Goal: Find specific page/section: Find specific page/section

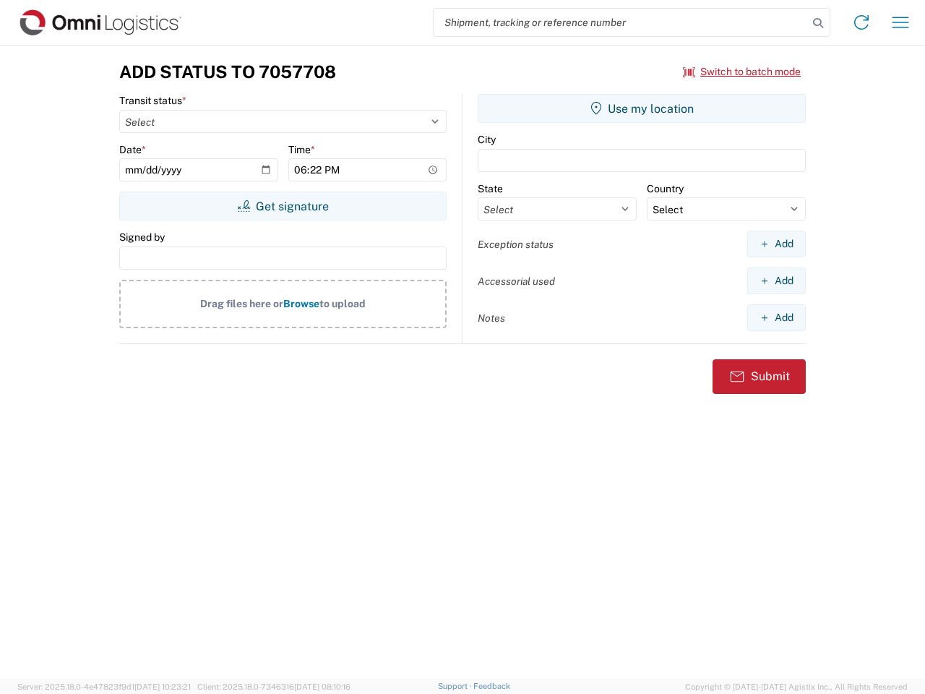
click at [621, 22] on input "search" at bounding box center [621, 22] width 374 height 27
click at [818, 23] on icon at bounding box center [818, 23] width 20 height 20
click at [862, 22] on icon at bounding box center [861, 22] width 23 height 23
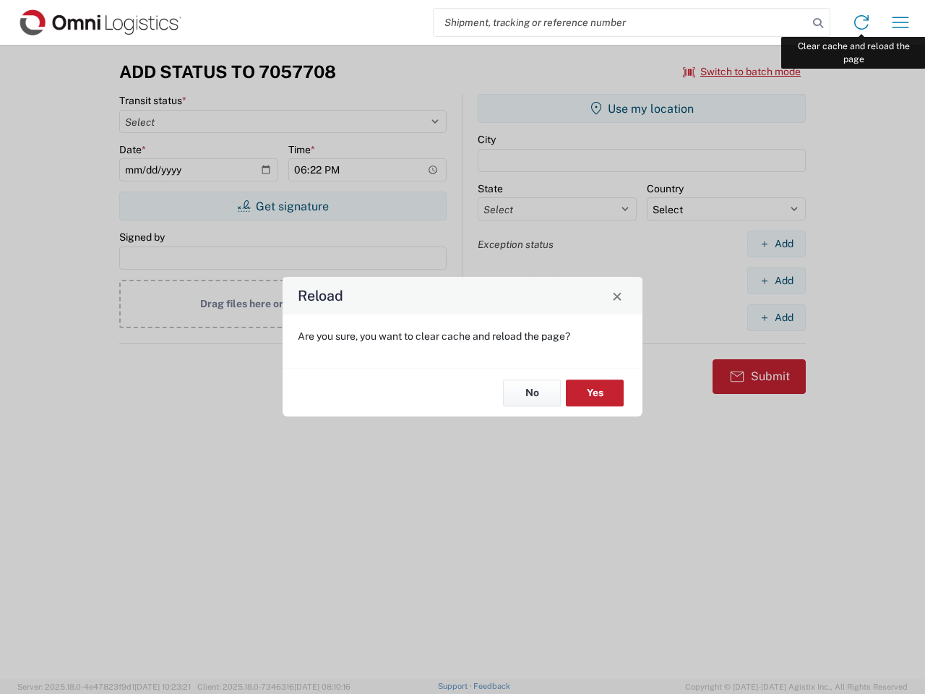
click at [901, 22] on div "Reload Are you sure, you want to clear cache and reload the page? No Yes" at bounding box center [462, 347] width 925 height 694
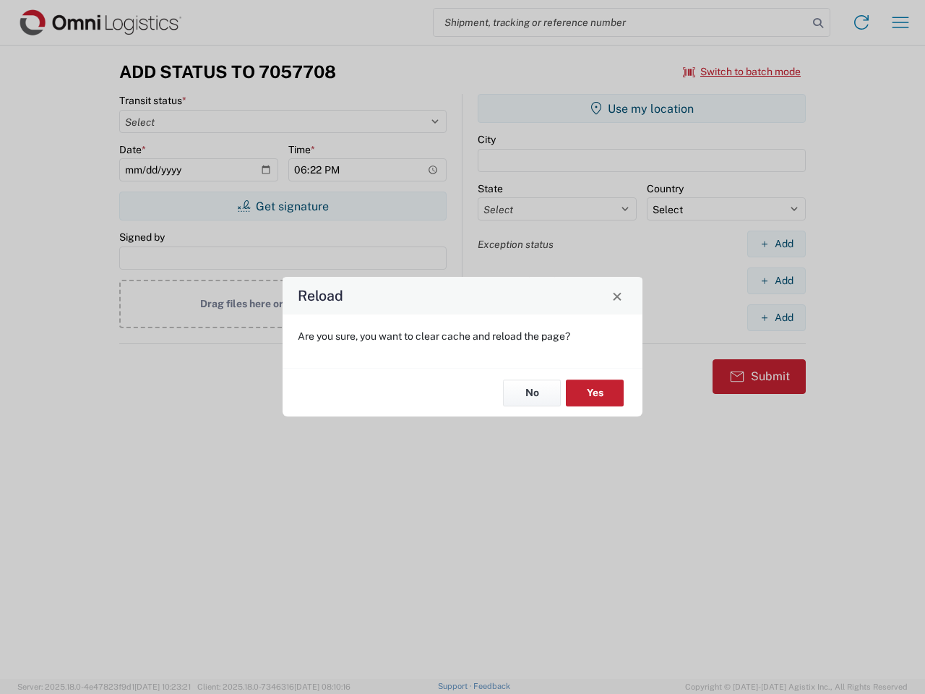
click at [742, 72] on div "Reload Are you sure, you want to clear cache and reload the page? No Yes" at bounding box center [462, 347] width 925 height 694
click at [283, 206] on div "Reload Are you sure, you want to clear cache and reload the page? No Yes" at bounding box center [462, 347] width 925 height 694
click at [642, 108] on div "Reload Are you sure, you want to clear cache and reload the page? No Yes" at bounding box center [462, 347] width 925 height 694
click at [776, 244] on div "Reload Are you sure, you want to clear cache and reload the page? No Yes" at bounding box center [462, 347] width 925 height 694
click at [776, 280] on div "Reload Are you sure, you want to clear cache and reload the page? No Yes" at bounding box center [462, 347] width 925 height 694
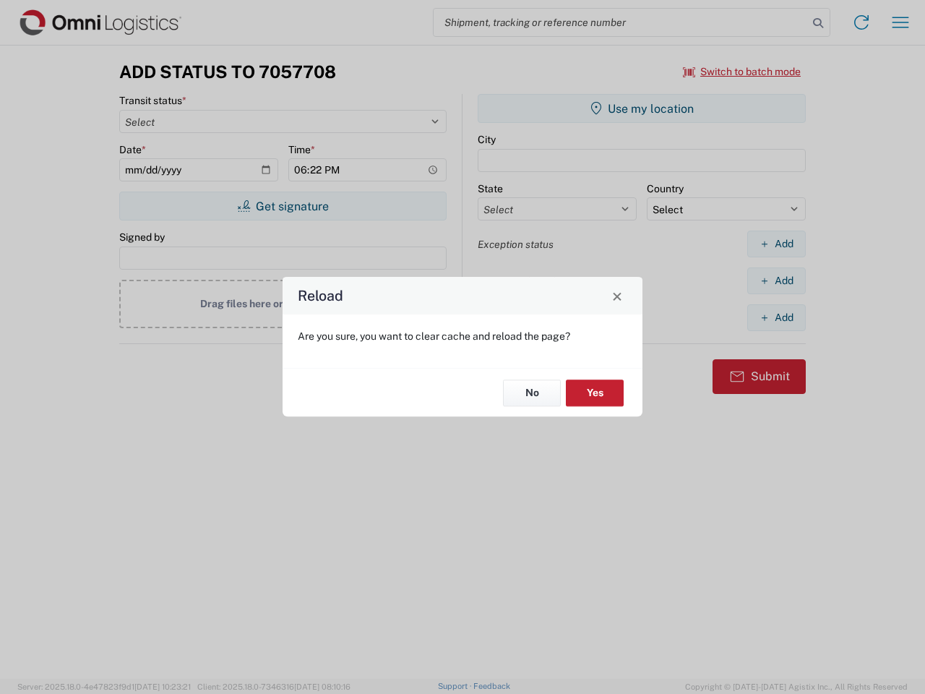
click at [776, 317] on div "Reload Are you sure, you want to clear cache and reload the page? No Yes" at bounding box center [462, 347] width 925 height 694
